Goal: Information Seeking & Learning: Compare options

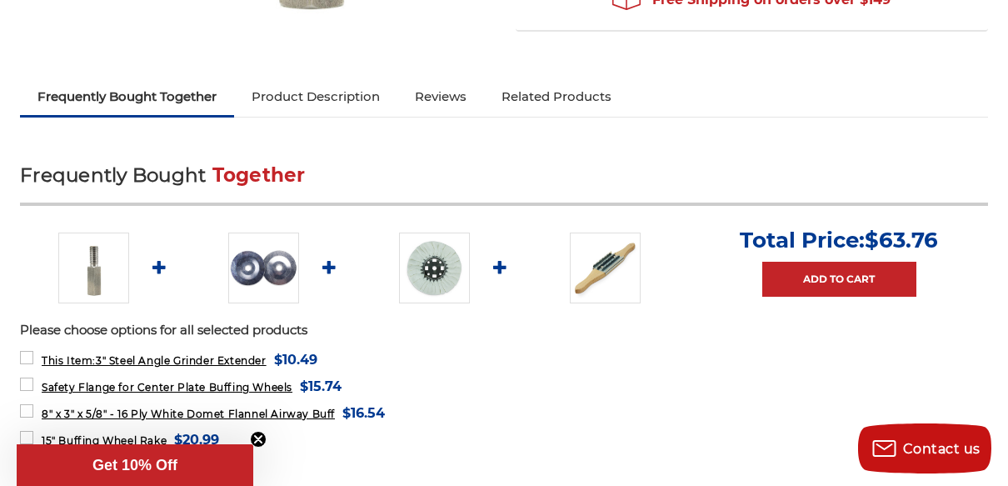
scroll to position [505, 0]
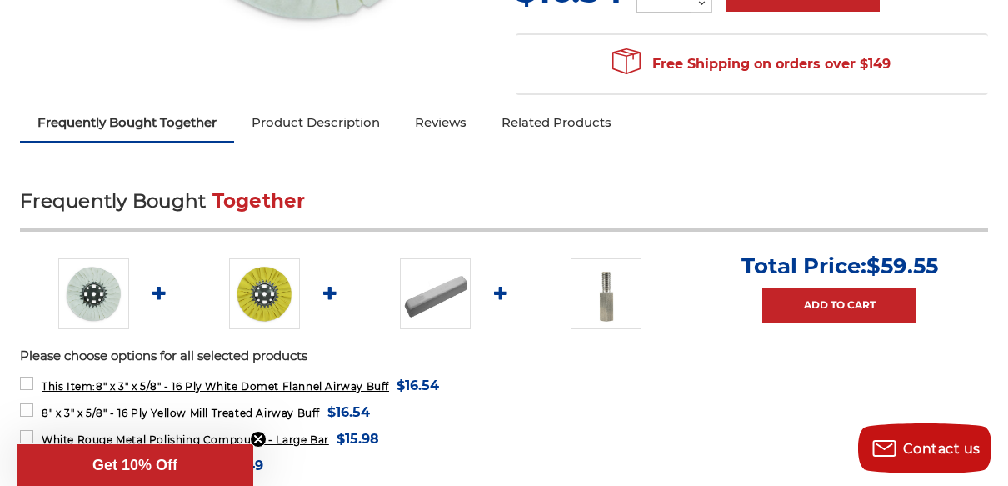
scroll to position [496, 0]
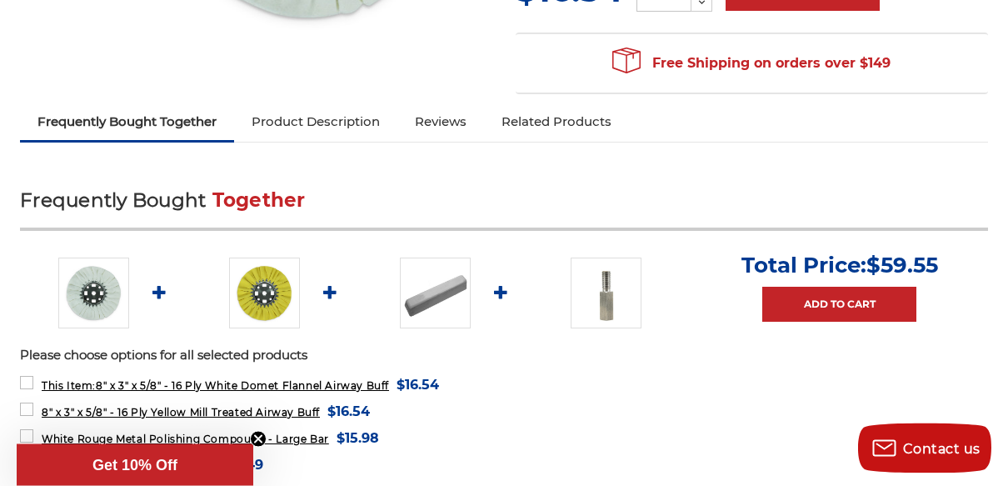
click at [268, 290] on img at bounding box center [264, 293] width 71 height 71
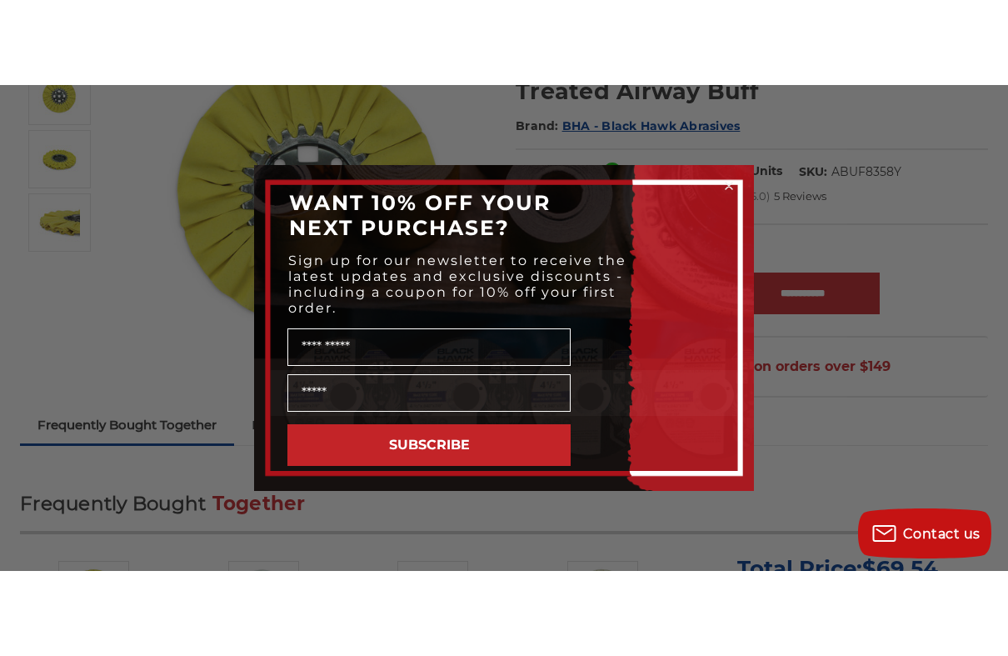
scroll to position [259, 0]
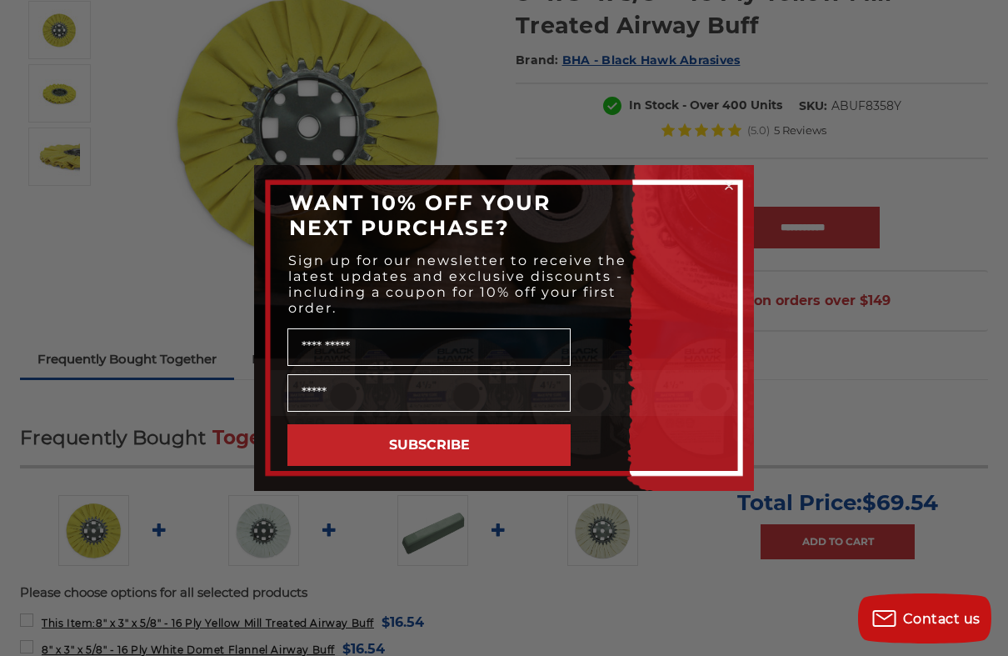
click at [730, 183] on circle "Close dialog" at bounding box center [729, 186] width 16 height 16
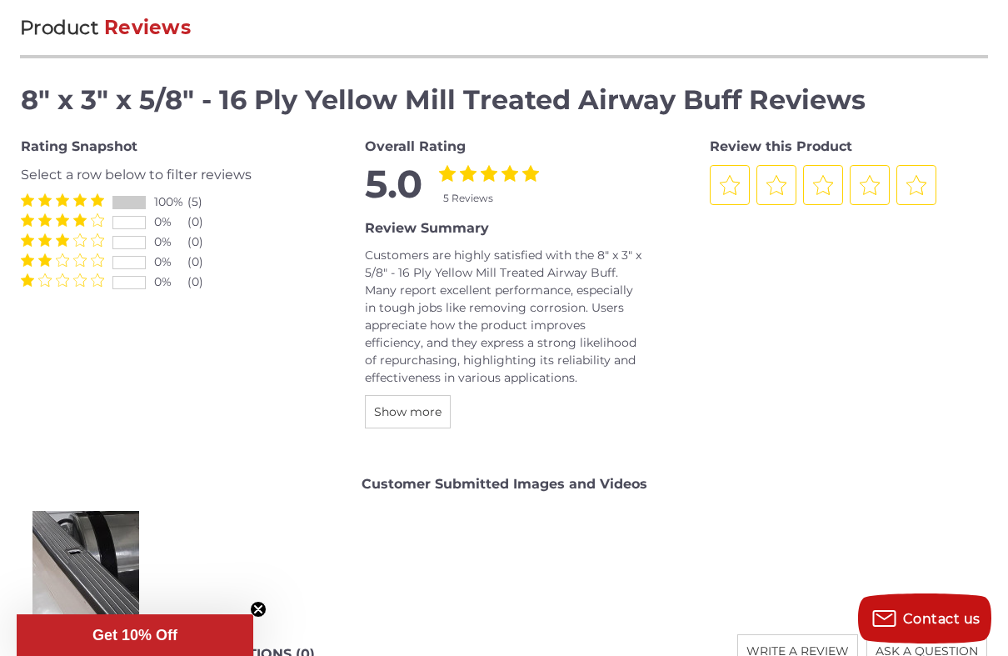
scroll to position [1843, 0]
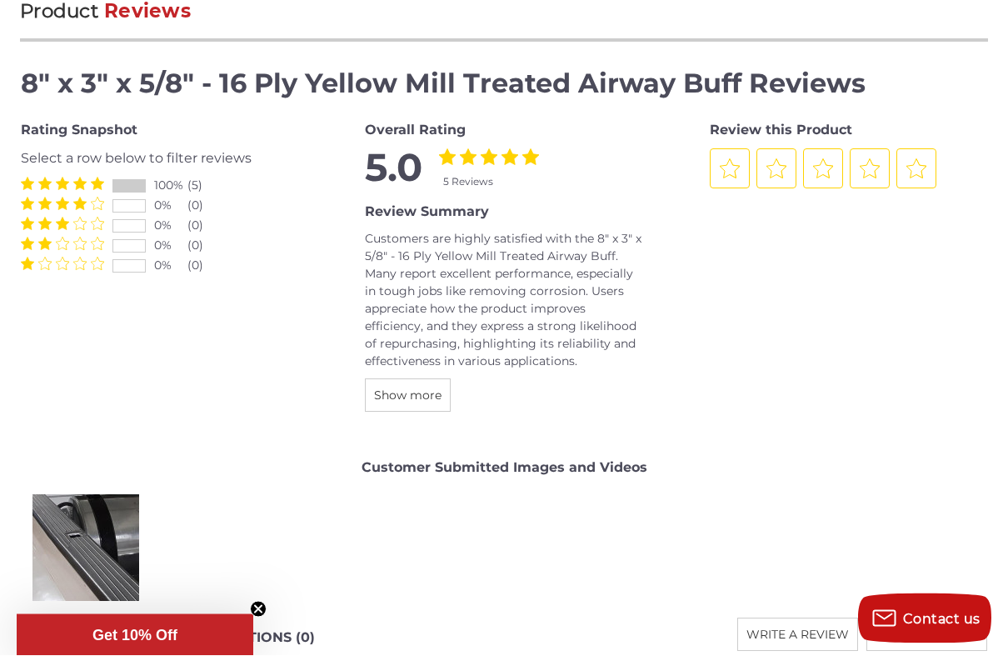
click at [418, 390] on span "Show more" at bounding box center [407, 395] width 67 height 15
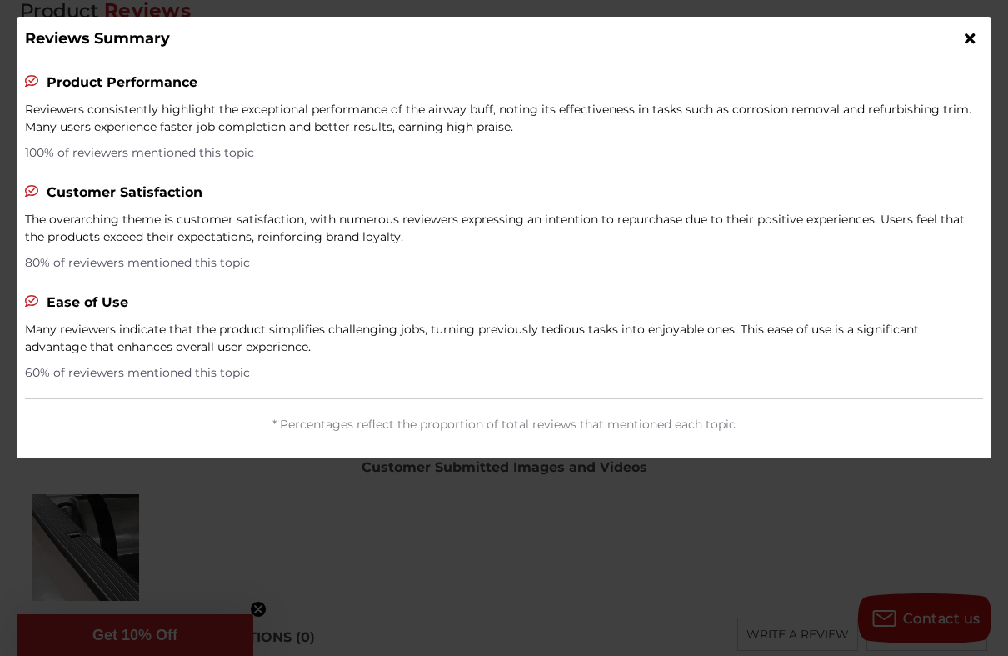
click at [980, 32] on div at bounding box center [970, 38] width 26 height 27
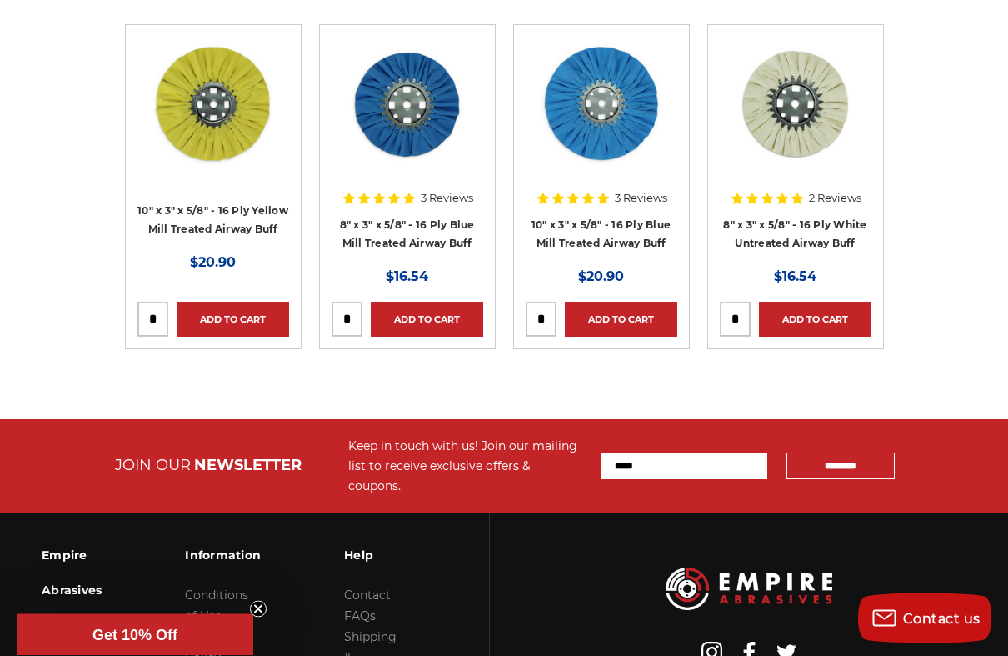
scroll to position [4011, 0]
click at [855, 237] on link "8" x 3" x 5/8" - 16 Ply White Untreated Airway Buff" at bounding box center [794, 234] width 143 height 32
